Goal: Task Accomplishment & Management: Manage account settings

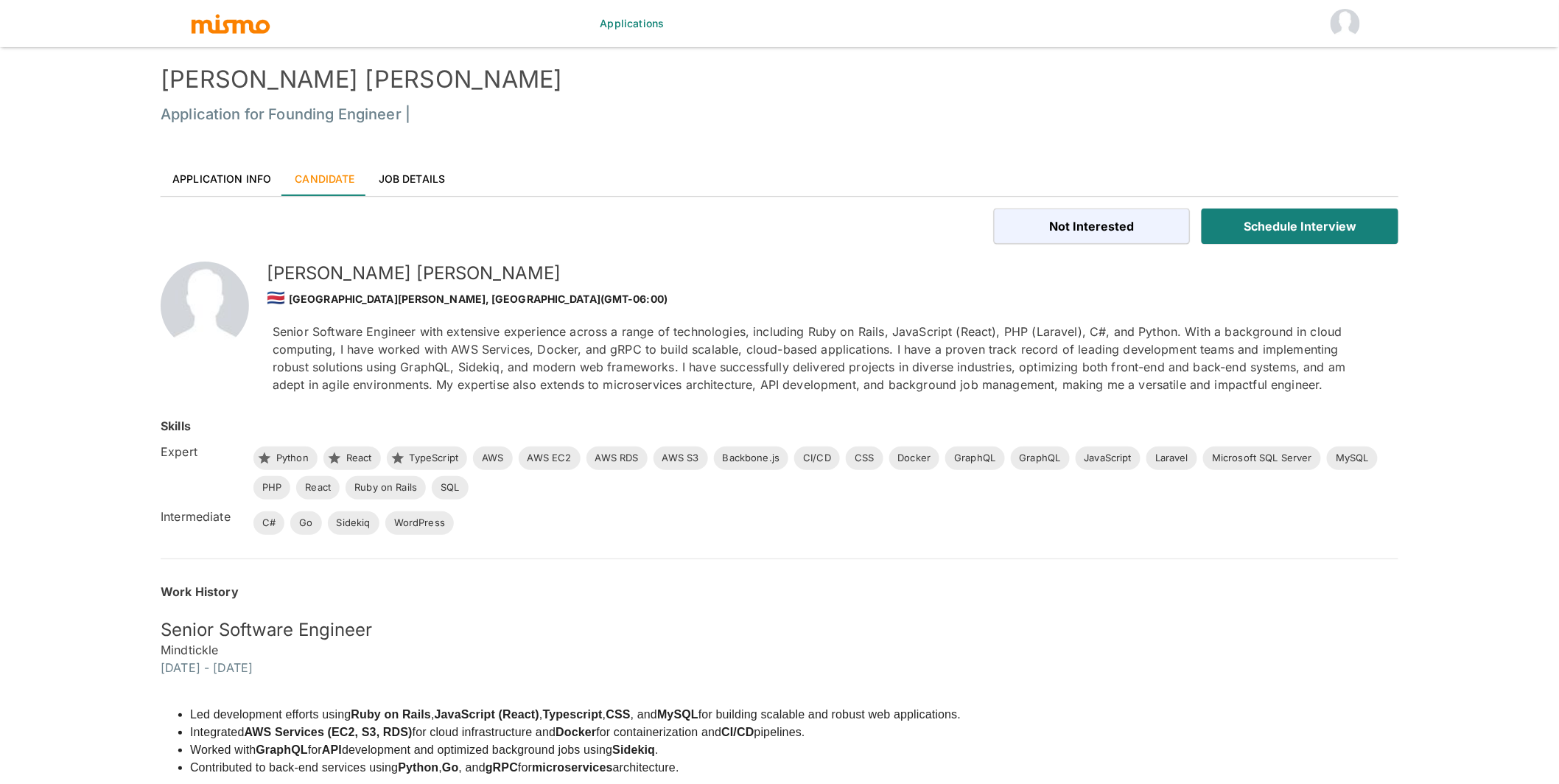
click at [247, 172] on link "Application Info" at bounding box center [221, 178] width 122 height 36
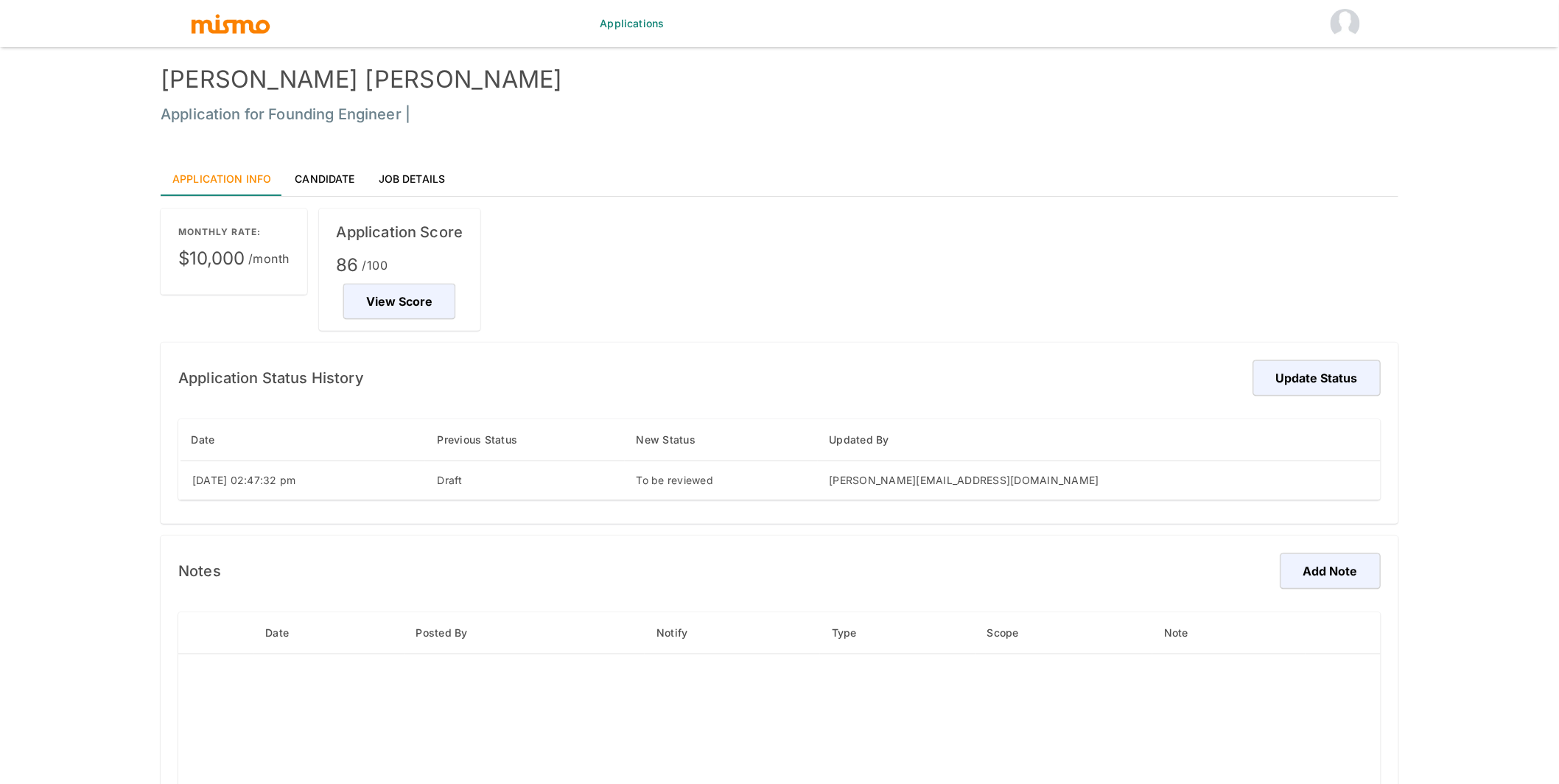
click at [318, 175] on link "Candidate" at bounding box center [324, 178] width 84 height 36
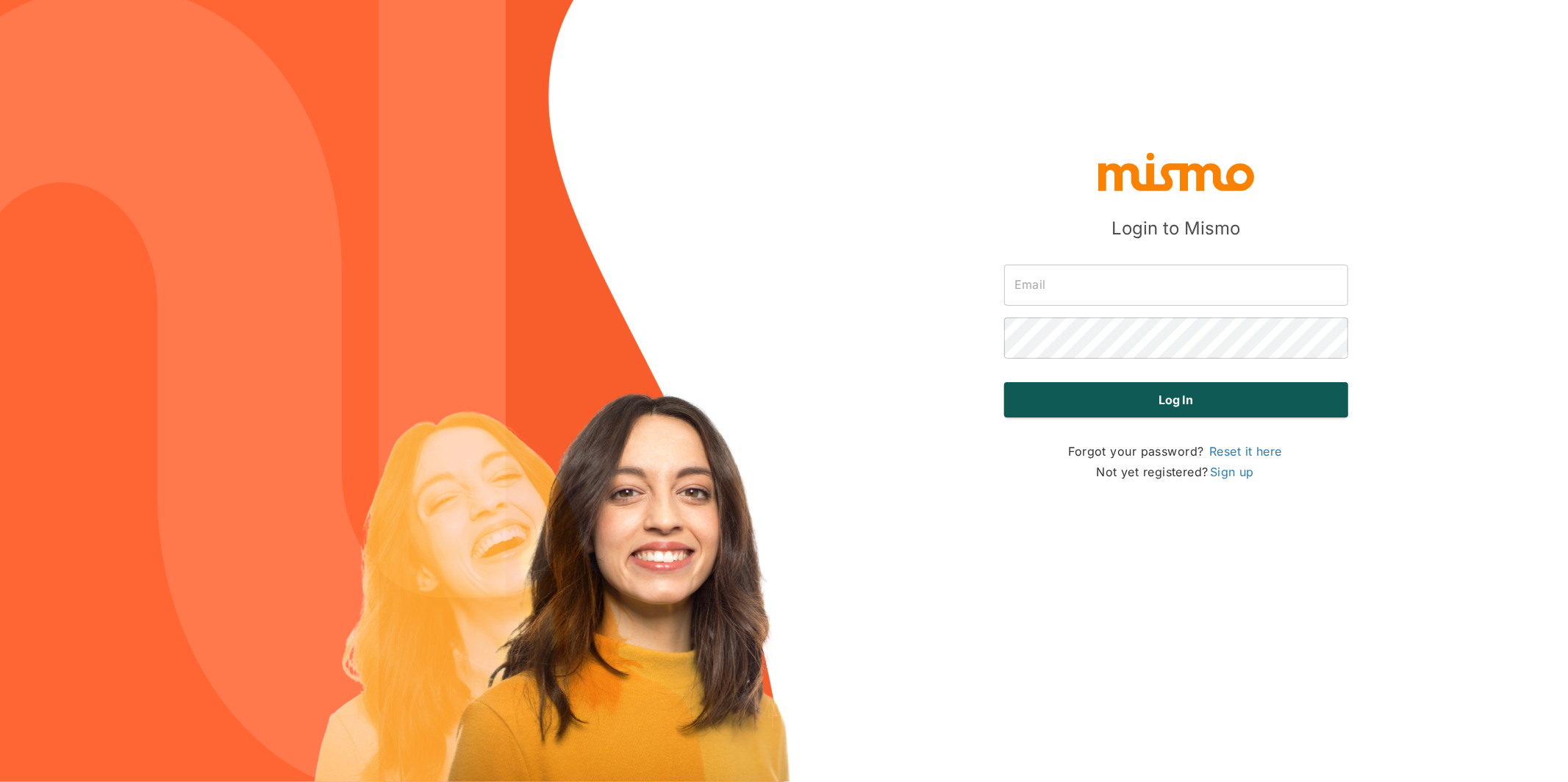
type input "[PERSON_NAME][EMAIL_ADDRESS][DOMAIN_NAME]"
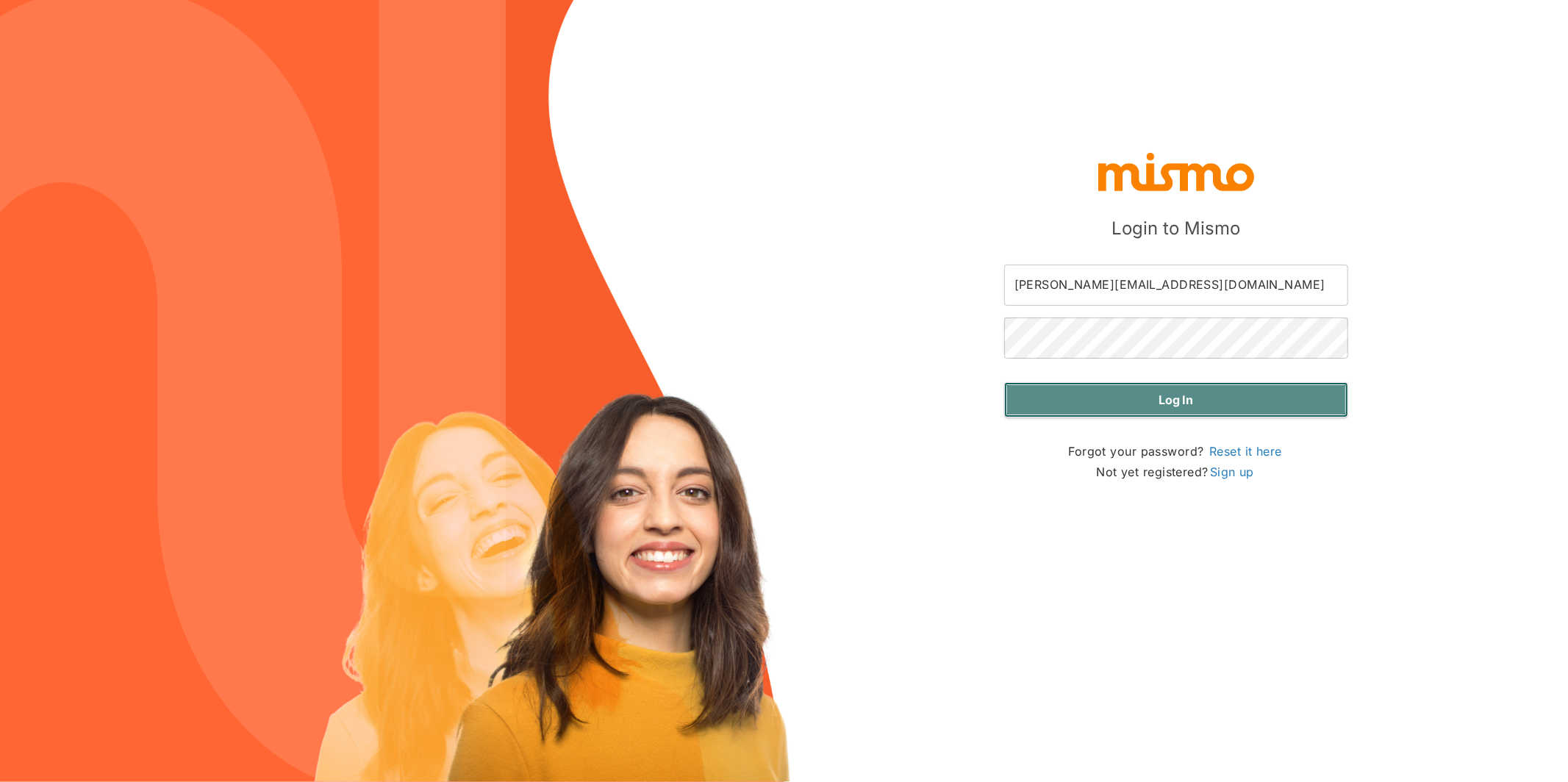
click at [1200, 401] on button "Log in" at bounding box center [1176, 399] width 344 height 36
